Goal: Task Accomplishment & Management: Complete application form

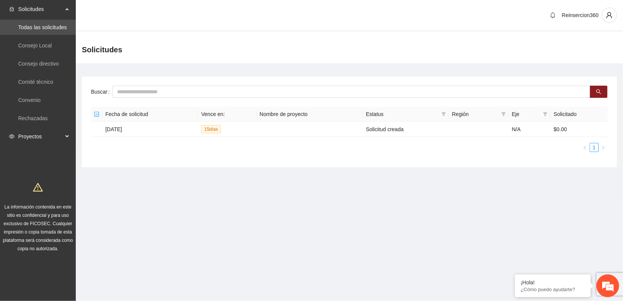
click at [30, 134] on span "Proyectos" at bounding box center [40, 136] width 45 height 15
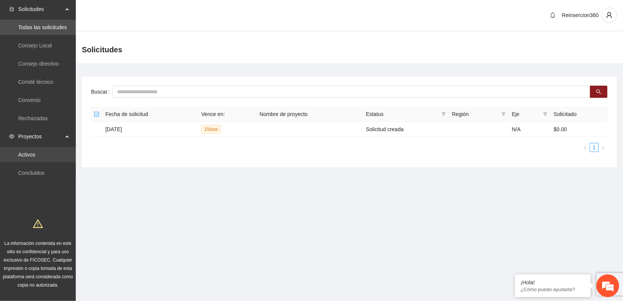
click at [35, 154] on link "Activos" at bounding box center [26, 154] width 17 height 6
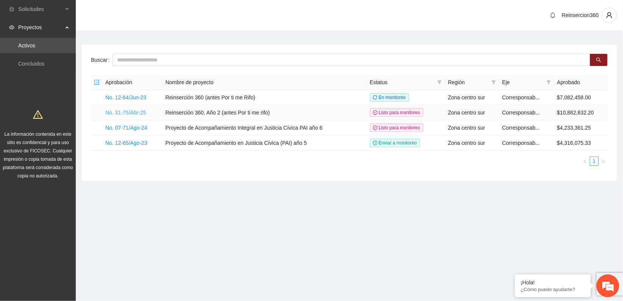
click at [120, 109] on link "No. 31-75/Abr-25" at bounding box center [125, 112] width 41 height 6
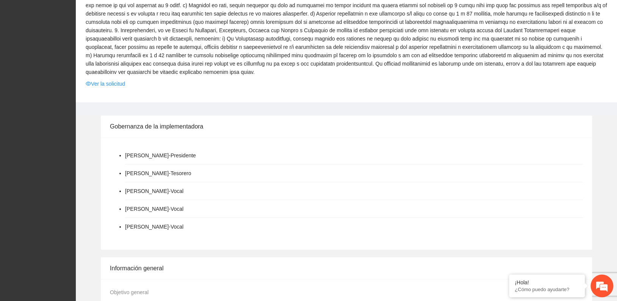
scroll to position [799, 0]
click at [104, 79] on link "Ver la solicitud" at bounding box center [105, 83] width 39 height 8
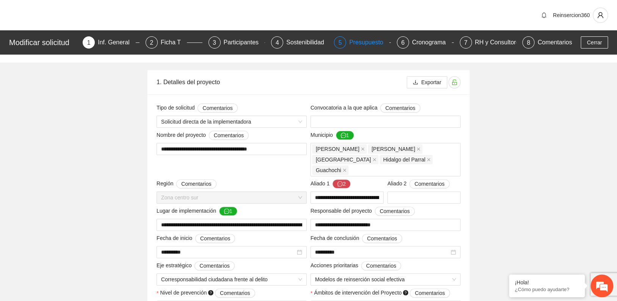
click at [368, 43] on div "Presupuesto" at bounding box center [369, 42] width 40 height 12
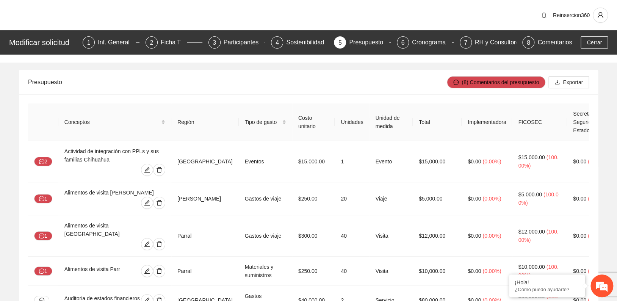
click at [492, 14] on div "Reinsercion360" at bounding box center [308, 15] width 617 height 30
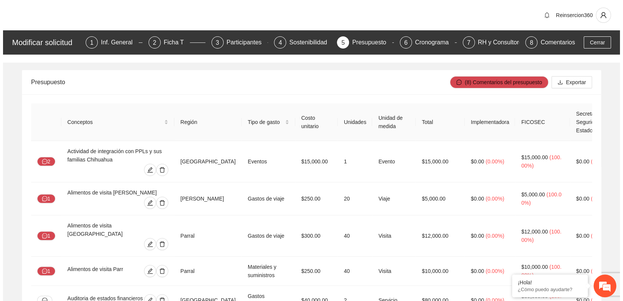
scroll to position [765, 0]
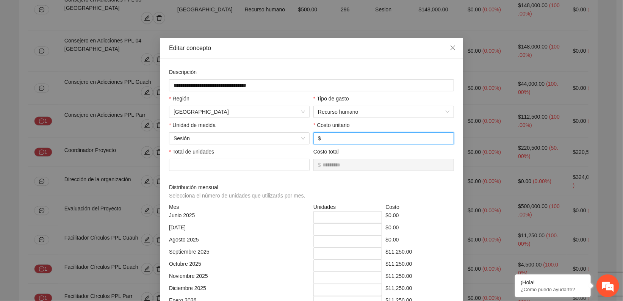
drag, startPoint x: 332, startPoint y: 140, endPoint x: 309, endPoint y: 138, distance: 22.4
click at [311, 138] on div "Costo unitario $ ***" at bounding box center [383, 132] width 144 height 23
